Goal: Transaction & Acquisition: Purchase product/service

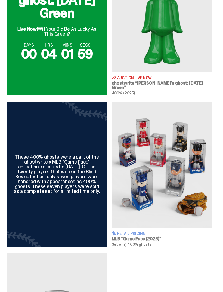
scroll to position [236, 0]
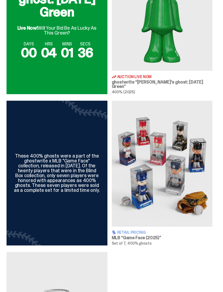
click at [170, 200] on img at bounding box center [162, 164] width 101 height 126
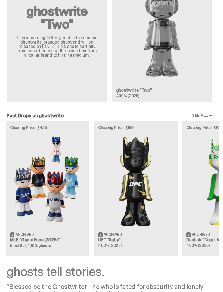
scroll to position [676, 0]
click at [51, 219] on img at bounding box center [47, 181] width 75 height 94
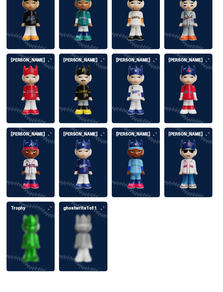
scroll to position [1659, 0]
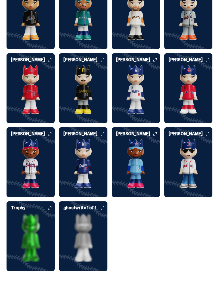
click at [88, 229] on img at bounding box center [83, 238] width 48 height 49
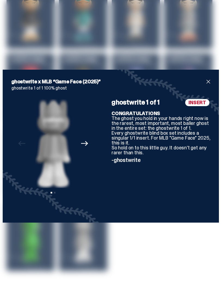
click at [204, 94] on div "ghostwrite x MLB “Game Face (2025)” ghostwrite 1 of 1 100% ghost Previous Next …" at bounding box center [111, 146] width 201 height 136
click at [207, 85] on span "close" at bounding box center [209, 81] width 7 height 7
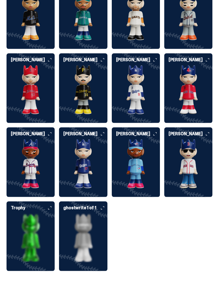
click at [34, 217] on img at bounding box center [31, 238] width 48 height 49
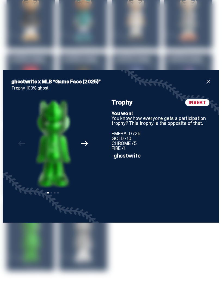
click at [206, 85] on span "close" at bounding box center [209, 81] width 7 height 7
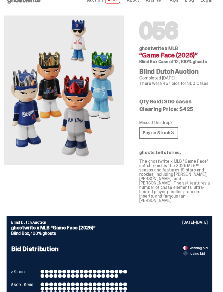
scroll to position [0, 0]
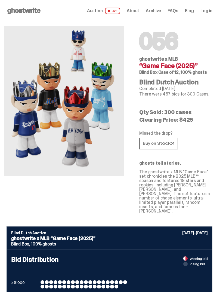
click at [165, 144] on use at bounding box center [158, 144] width 31 height 4
